Goal: Use online tool/utility: Use online tool/utility

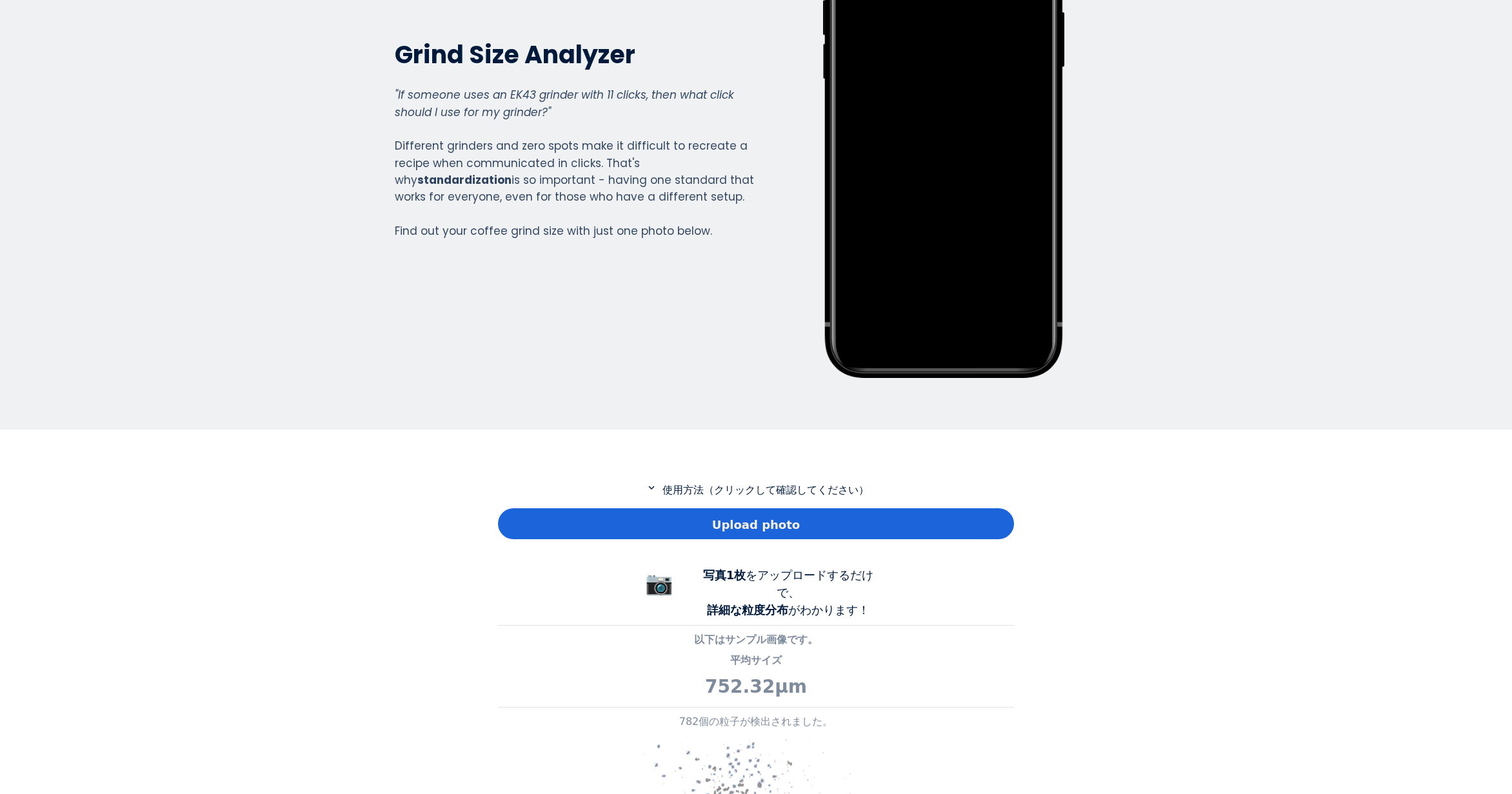
scroll to position [932, 516]
click at [661, 535] on div "Upload photo" at bounding box center [755, 524] width 516 height 31
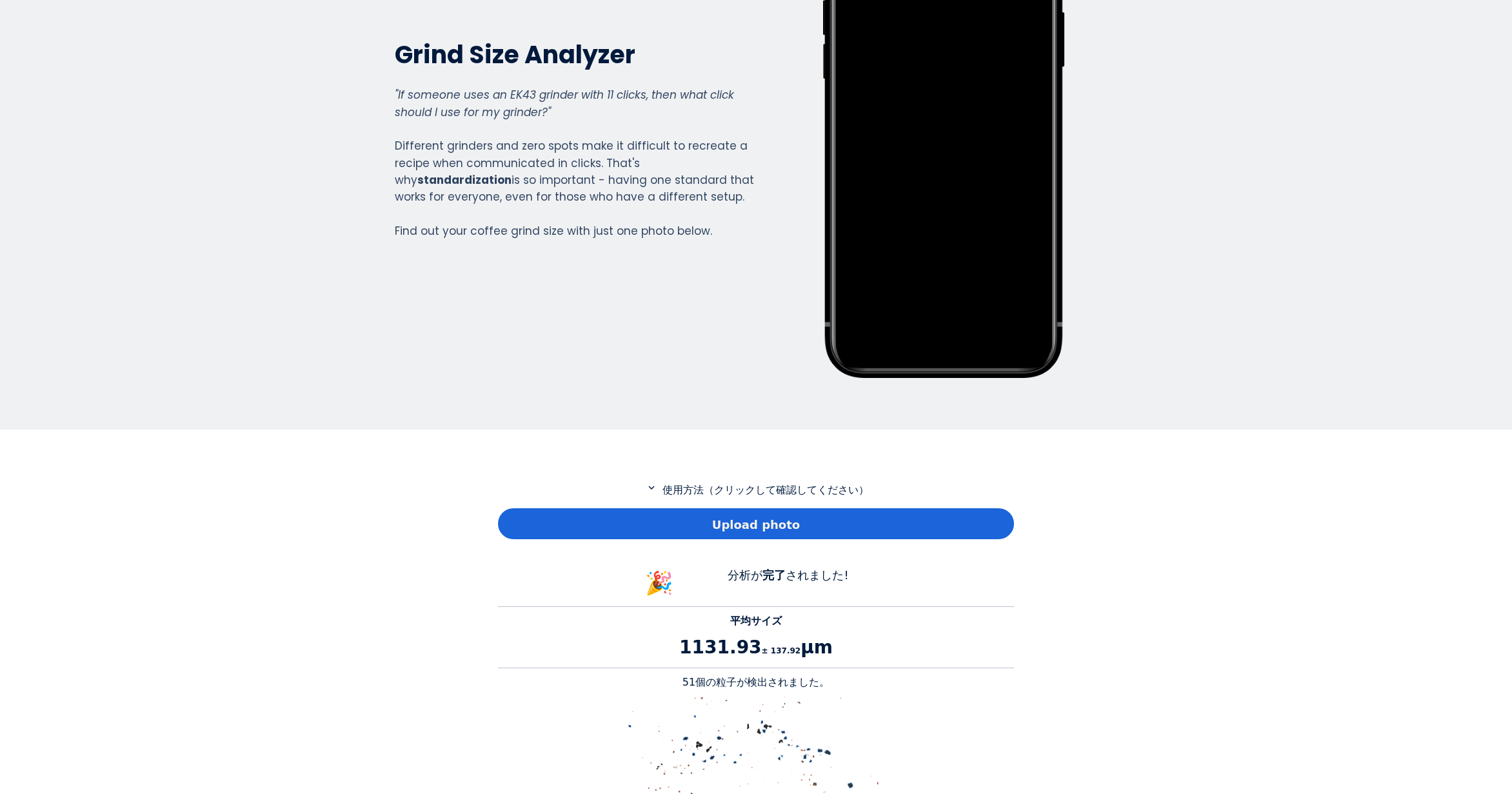
scroll to position [1184, 516]
click at [694, 680] on p "51個の粒子が検出されました。" at bounding box center [755, 682] width 516 height 15
copy p "51"
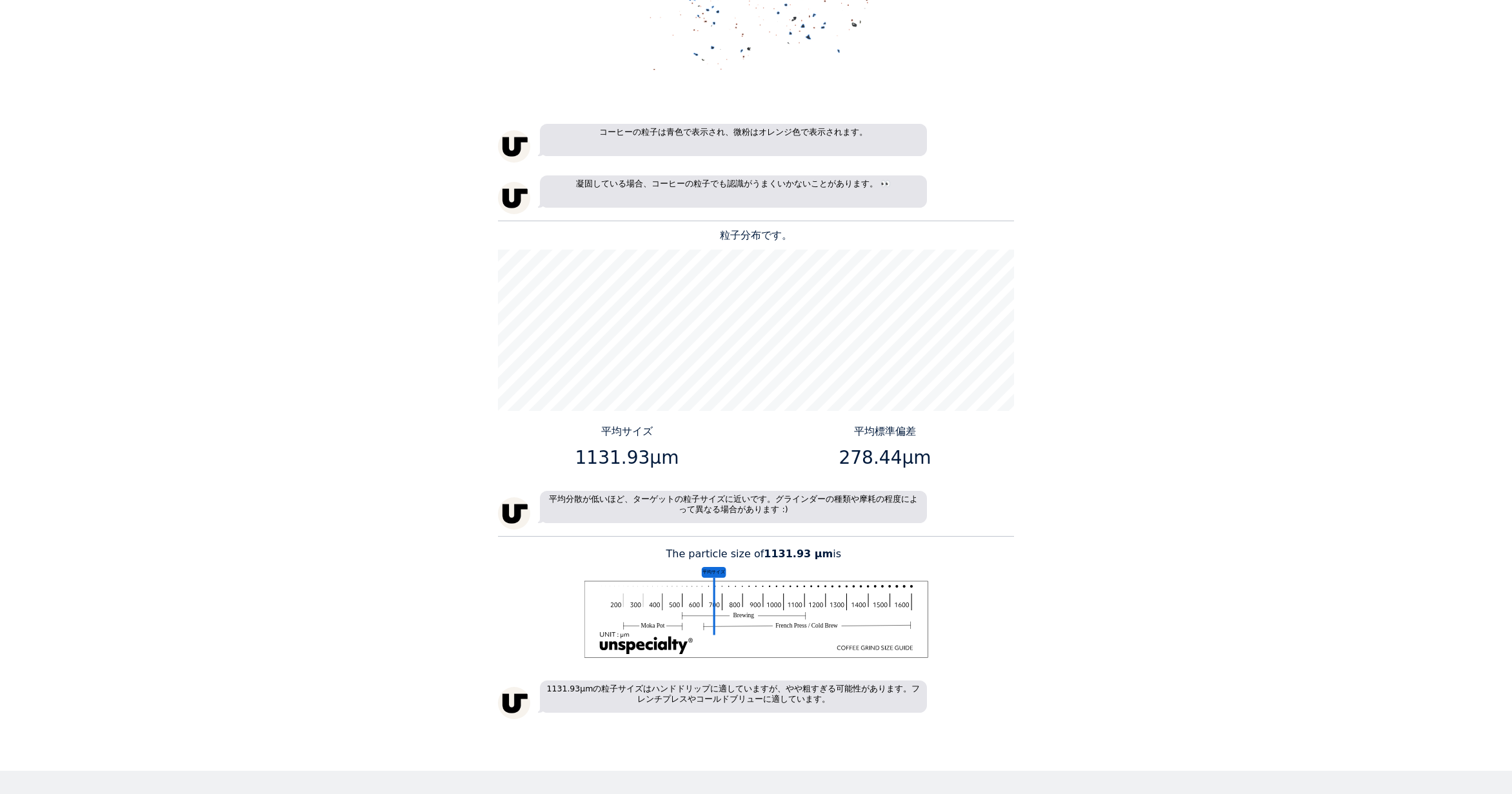
scroll to position [1096, 0]
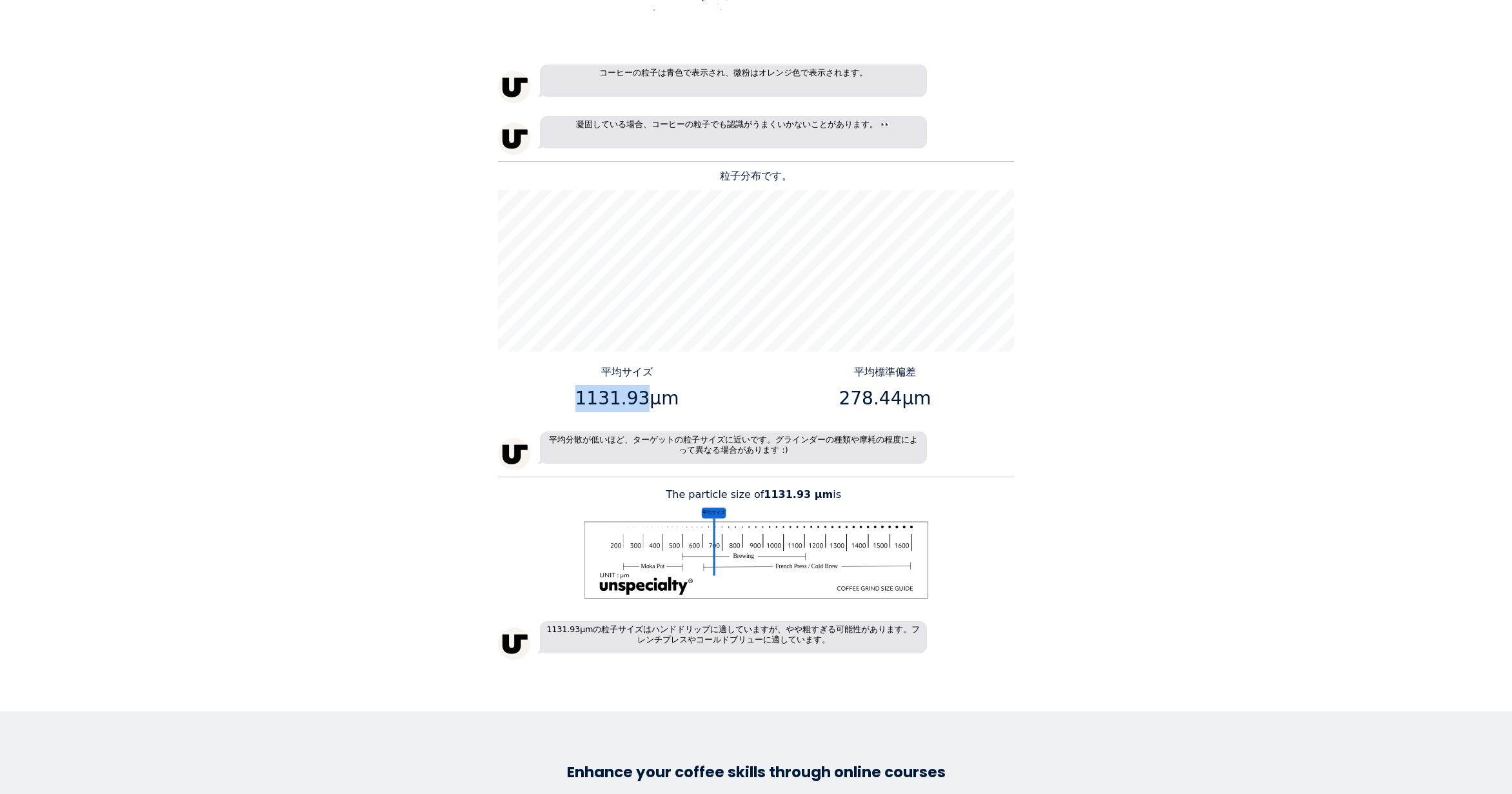
drag, startPoint x: 640, startPoint y: 397, endPoint x: 581, endPoint y: 394, distance: 59.1
click at [581, 394] on p "1131.93μm" at bounding box center [626, 398] width 248 height 27
copy p "1131.93"
drag, startPoint x: 894, startPoint y: 399, endPoint x: 844, endPoint y: 397, distance: 50.0
click at [844, 397] on p "278.44μm" at bounding box center [885, 398] width 248 height 27
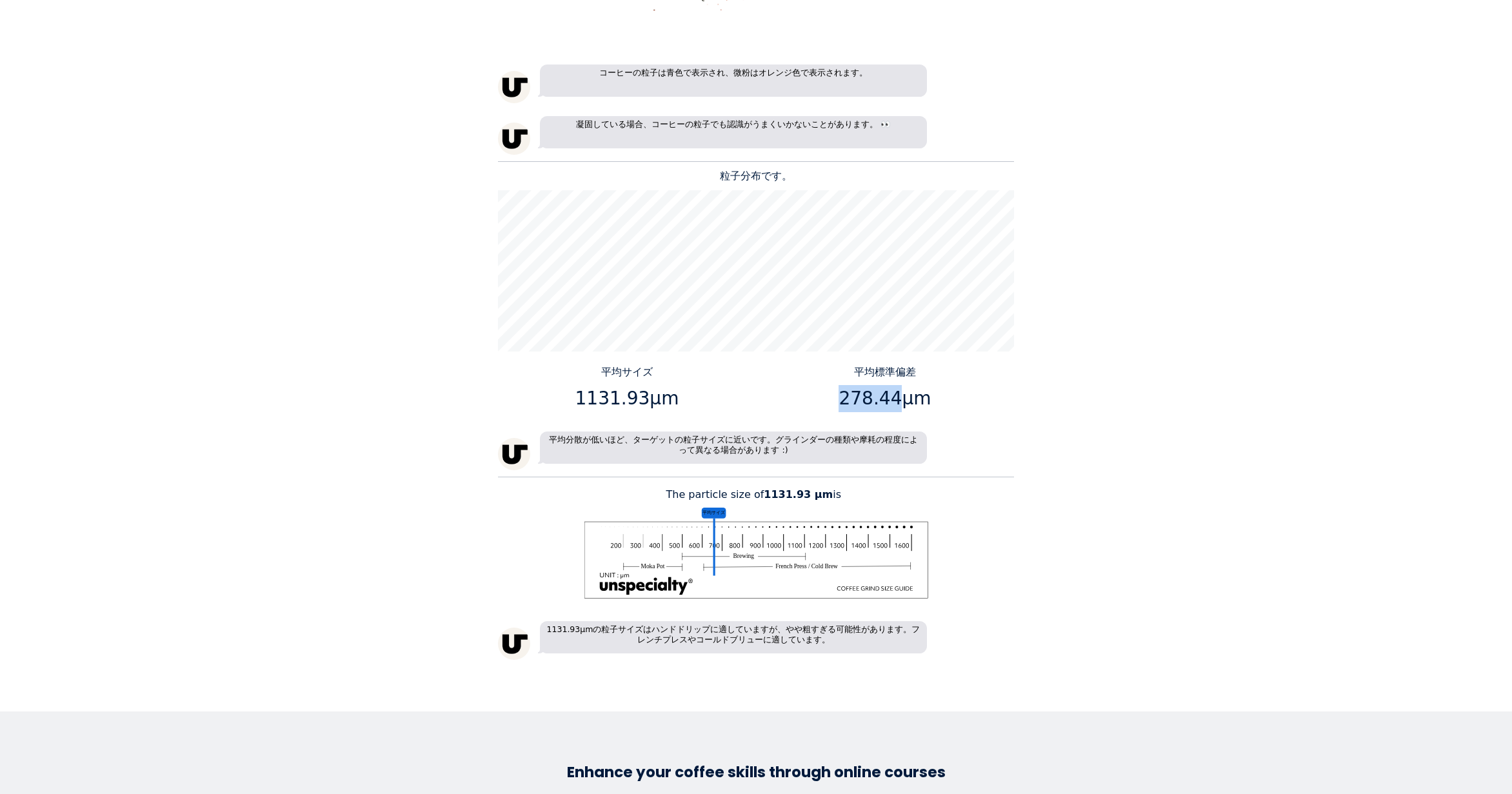
copy p "278.44"
